Goal: Complete application form

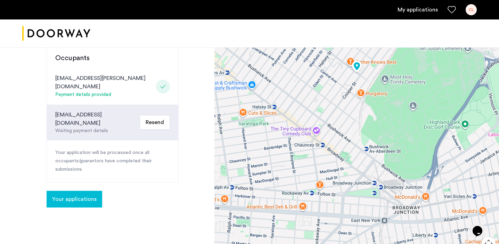
scroll to position [186, 0]
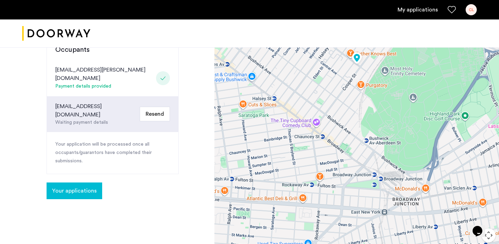
click at [91, 187] on span "Your applications" at bounding box center [74, 191] width 44 height 8
click at [90, 182] on button "Your applications" at bounding box center [75, 190] width 56 height 17
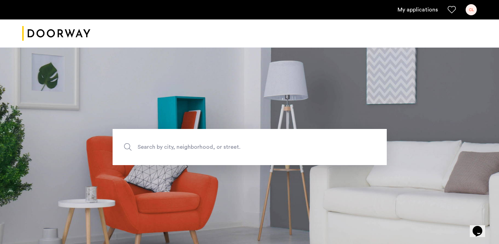
click at [422, 11] on link "My applications" at bounding box center [417, 10] width 40 height 8
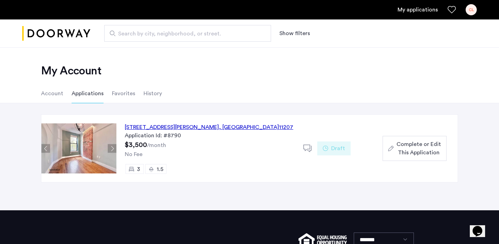
click at [332, 150] on span "Draft" at bounding box center [338, 148] width 14 height 8
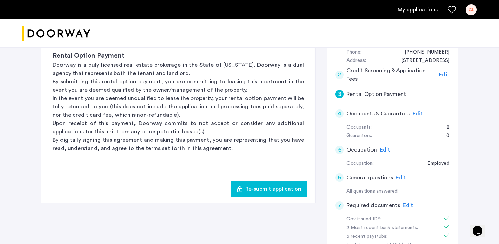
scroll to position [78, 0]
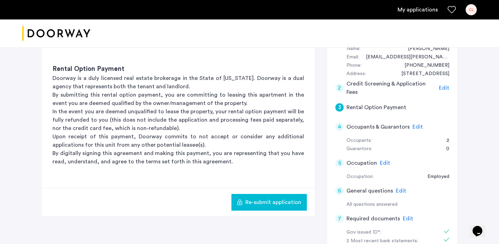
click at [340, 103] on div "3" at bounding box center [339, 107] width 8 height 8
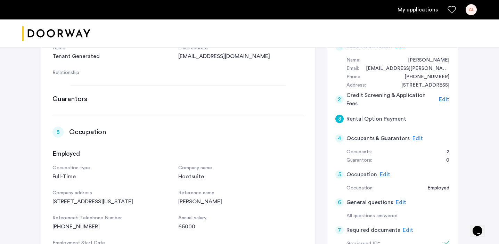
scroll to position [422, 0]
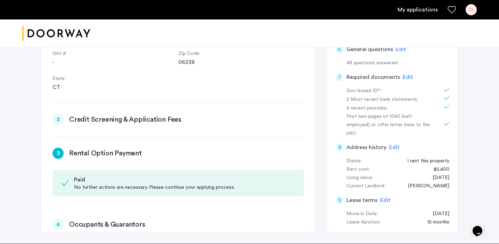
scroll to position [0, 0]
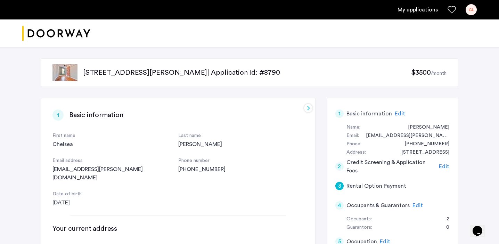
click at [89, 68] on p "[STREET_ADDRESS][PERSON_NAME] | Application Id: #8790" at bounding box center [247, 73] width 328 height 10
